Goal: Task Accomplishment & Management: Complete application form

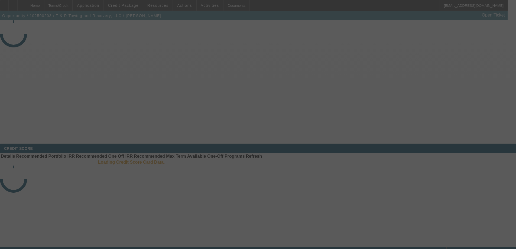
select select "3"
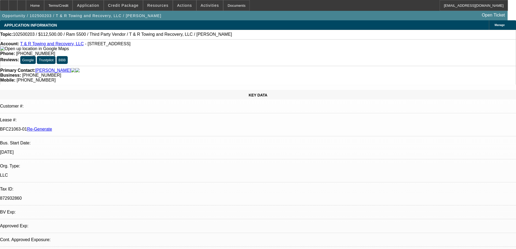
select select "0"
select select "0.1"
select select "1"
select select "4"
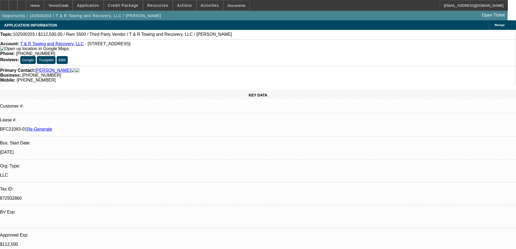
select select "3"
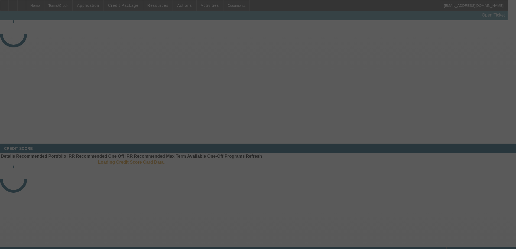
select select "3"
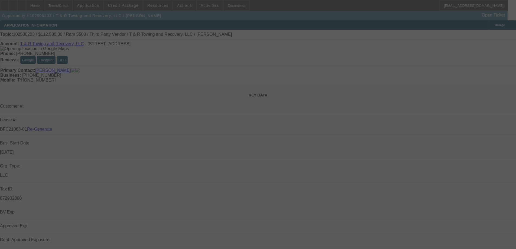
select select "0"
select select "3"
select select "0.1"
select select "4"
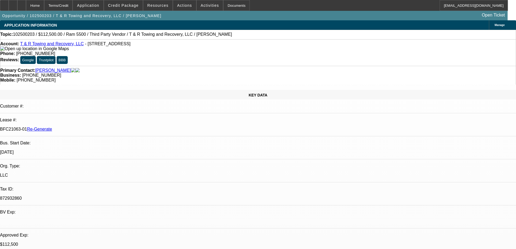
click at [155, 6] on span "Resources" at bounding box center [157, 5] width 21 height 4
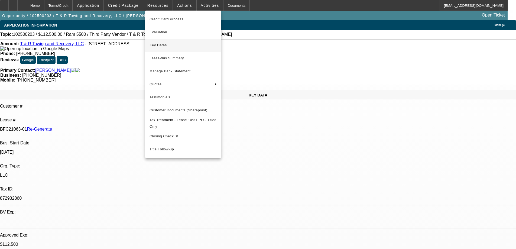
click at [156, 48] on span "Key Dates" at bounding box center [182, 45] width 67 height 6
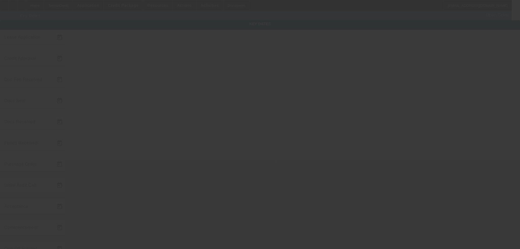
type input "[DATE]"
type input "10/10/2025"
type input "[DATE]"
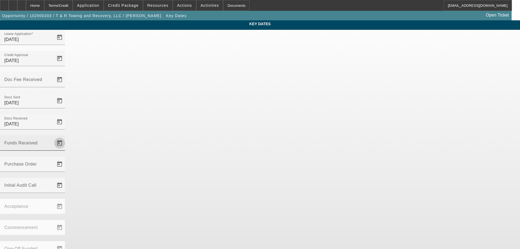
click at [66, 136] on span "Open calendar" at bounding box center [59, 142] width 13 height 13
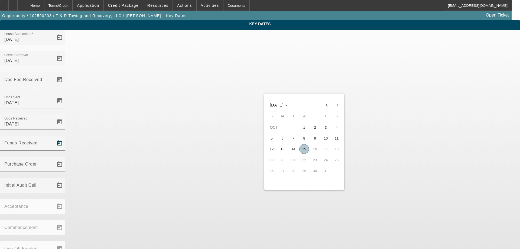
click at [308, 150] on span "15" at bounding box center [304, 149] width 10 height 10
type input "[DATE]"
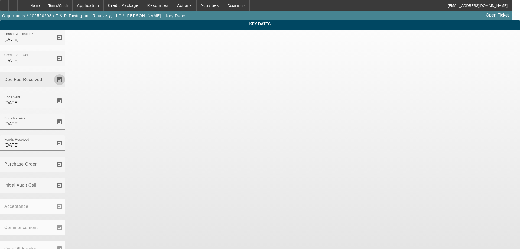
click at [66, 73] on span "Open calendar" at bounding box center [59, 79] width 13 height 13
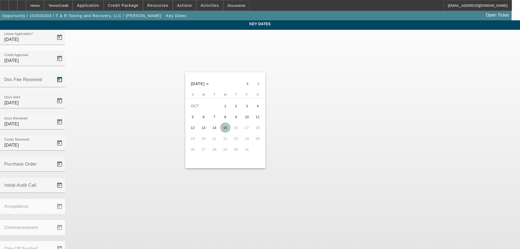
click at [229, 132] on span "15" at bounding box center [225, 128] width 10 height 10
type input "[DATE]"
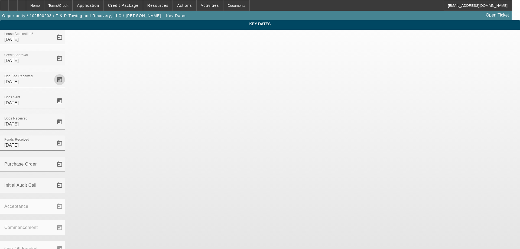
drag, startPoint x: 289, startPoint y: 185, endPoint x: 290, endPoint y: 190, distance: 5.3
click at [289, 185] on div "Lease Application 10/8/2025 Credit Approval 10/10/2025 Doc Fee Received 10/15/2…" at bounding box center [260, 183] width 520 height 307
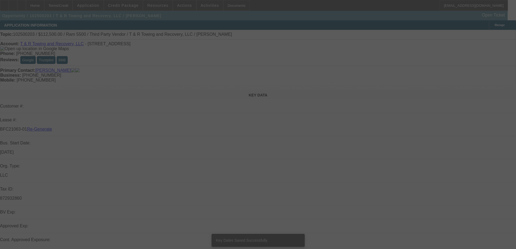
select select "3"
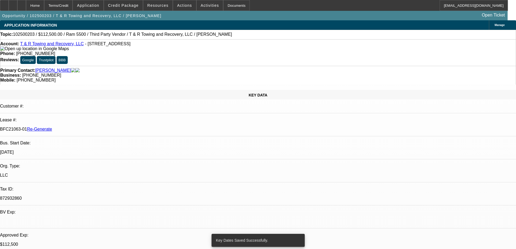
select select "0"
select select "3"
select select "0.1"
select select "4"
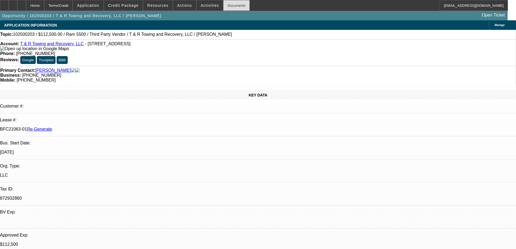
click at [227, 9] on div "Documents" at bounding box center [236, 5] width 27 height 11
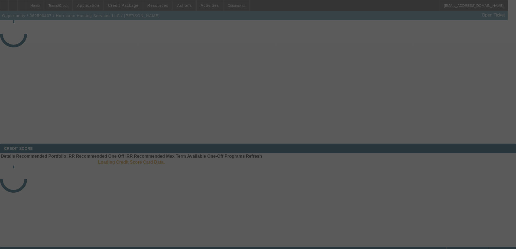
select select "4"
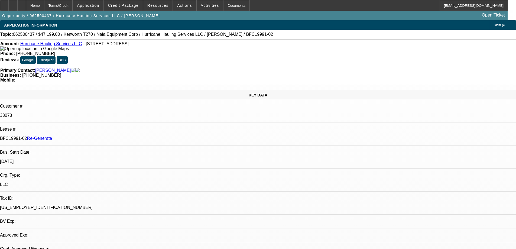
select select "0"
select select "2"
select select "0.1"
select select "1"
select select "2"
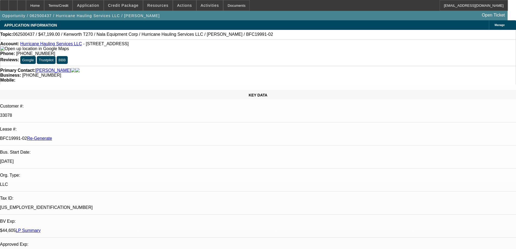
select select "4"
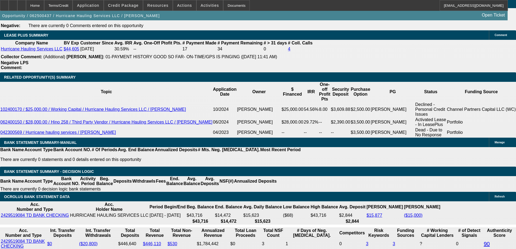
scroll to position [839, 0]
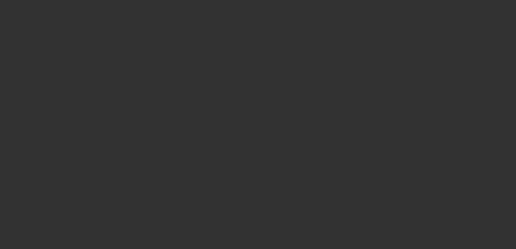
select select "4"
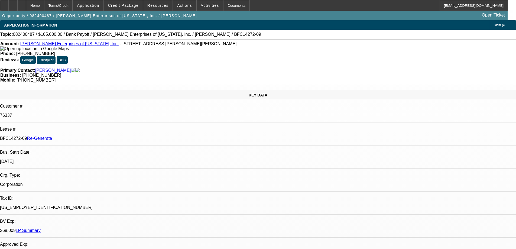
select select "0"
select select "2"
select select "0"
select select "6"
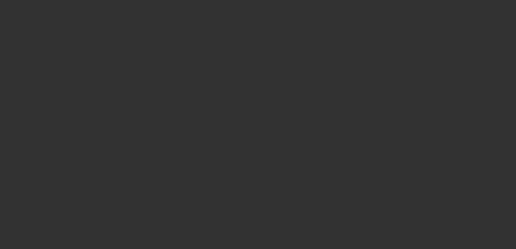
select select "4"
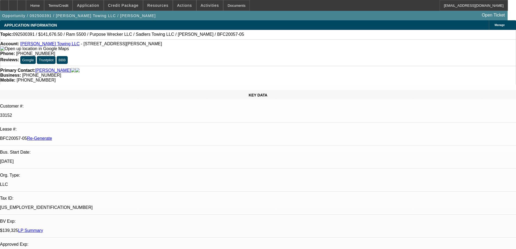
select select "0"
select select "2"
select select "0"
select select "6"
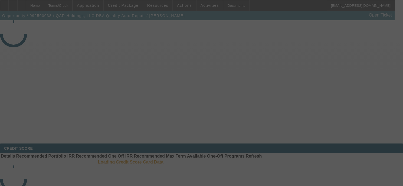
select select "3"
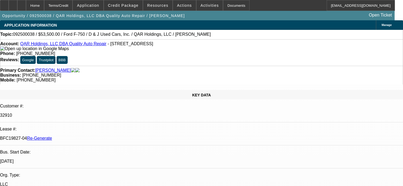
select select "0"
select select "2"
select select "0"
select select "6"
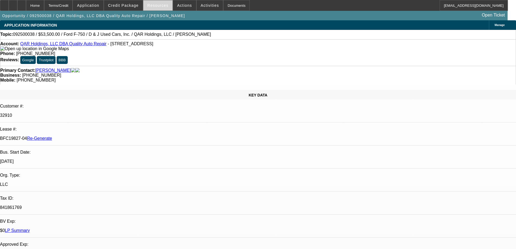
click at [159, 6] on span "Resources" at bounding box center [157, 5] width 21 height 4
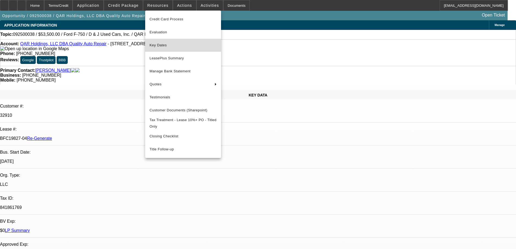
click at [160, 42] on span "Key Dates" at bounding box center [182, 45] width 67 height 6
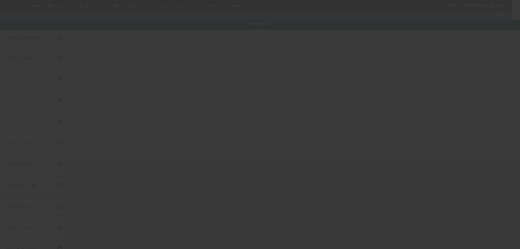
type input "[DATE]"
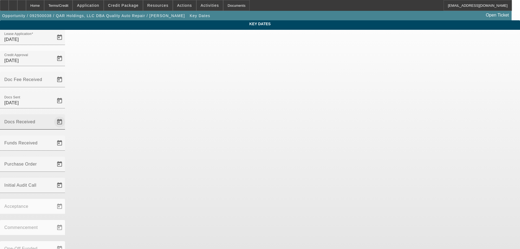
click at [66, 115] on span "Open calendar" at bounding box center [59, 121] width 13 height 13
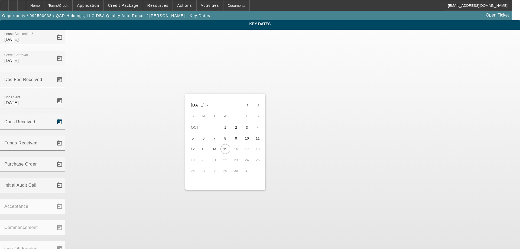
click at [214, 149] on span "14" at bounding box center [215, 149] width 10 height 10
type input "[DATE]"
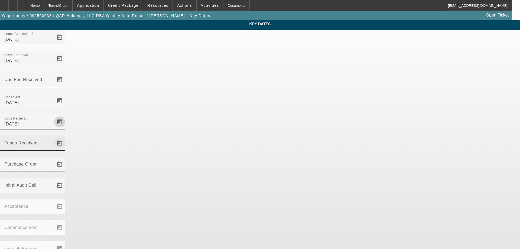
click at [66, 136] on span "Open calendar" at bounding box center [59, 142] width 13 height 13
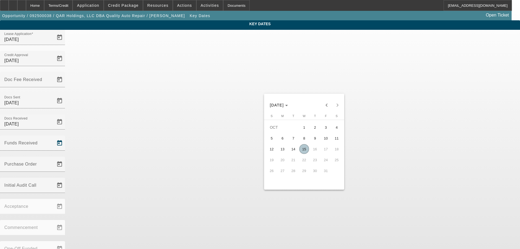
click at [293, 149] on span "14" at bounding box center [293, 149] width 10 height 10
type input "[DATE]"
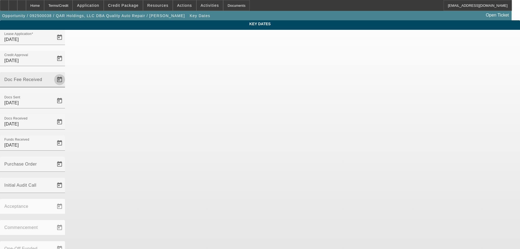
click at [66, 73] on span "Open calendar" at bounding box center [59, 79] width 13 height 13
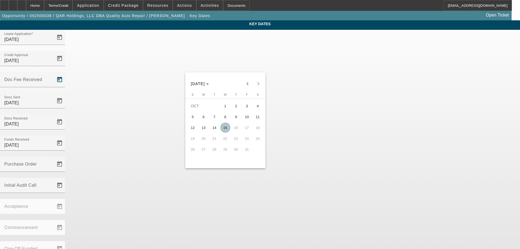
click at [225, 128] on span "15" at bounding box center [225, 128] width 10 height 10
type input "[DATE]"
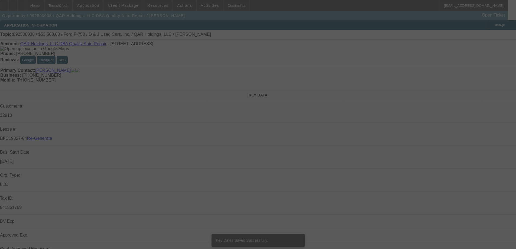
select select "3"
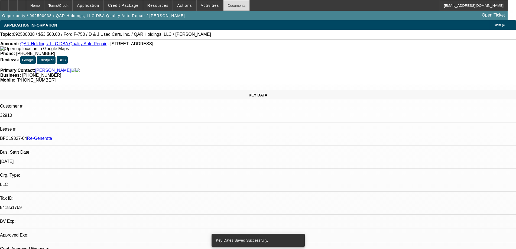
select select "0"
select select "2"
select select "0"
select select "6"
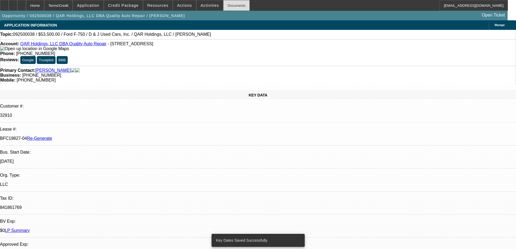
click at [226, 7] on div "Documents" at bounding box center [236, 5] width 27 height 11
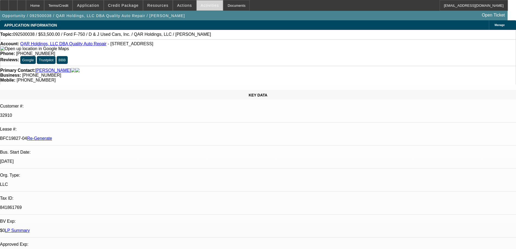
click at [206, 6] on span "Activities" at bounding box center [210, 5] width 18 height 4
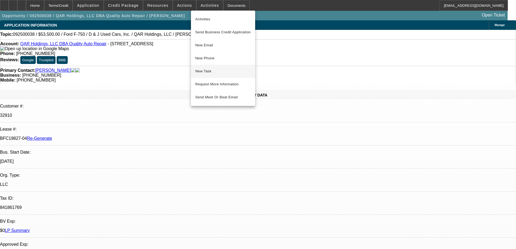
click at [204, 68] on span "New Task" at bounding box center [222, 71] width 55 height 6
